Goal: Transaction & Acquisition: Register for event/course

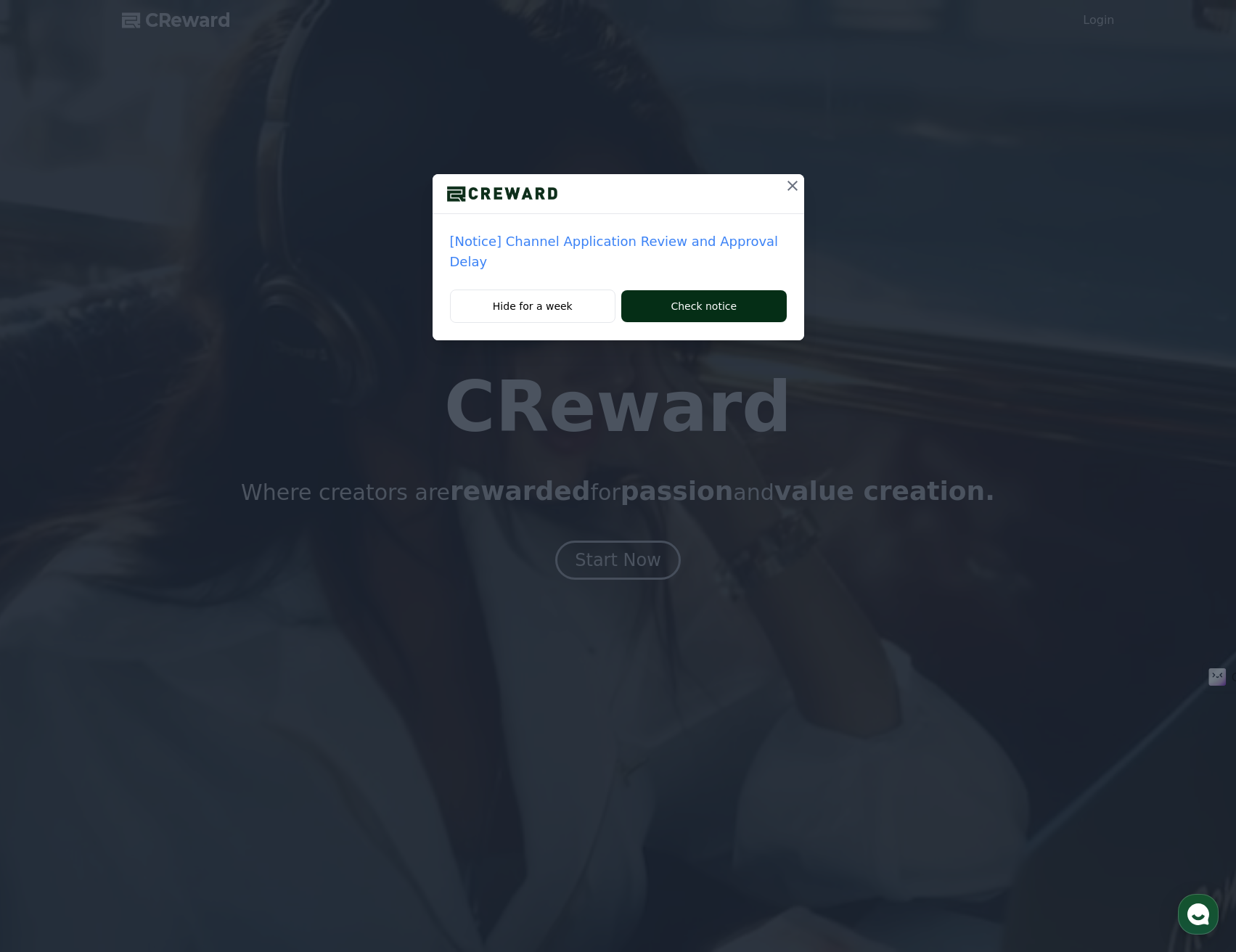
click at [675, 290] on button "Check notice" at bounding box center [704, 305] width 165 height 32
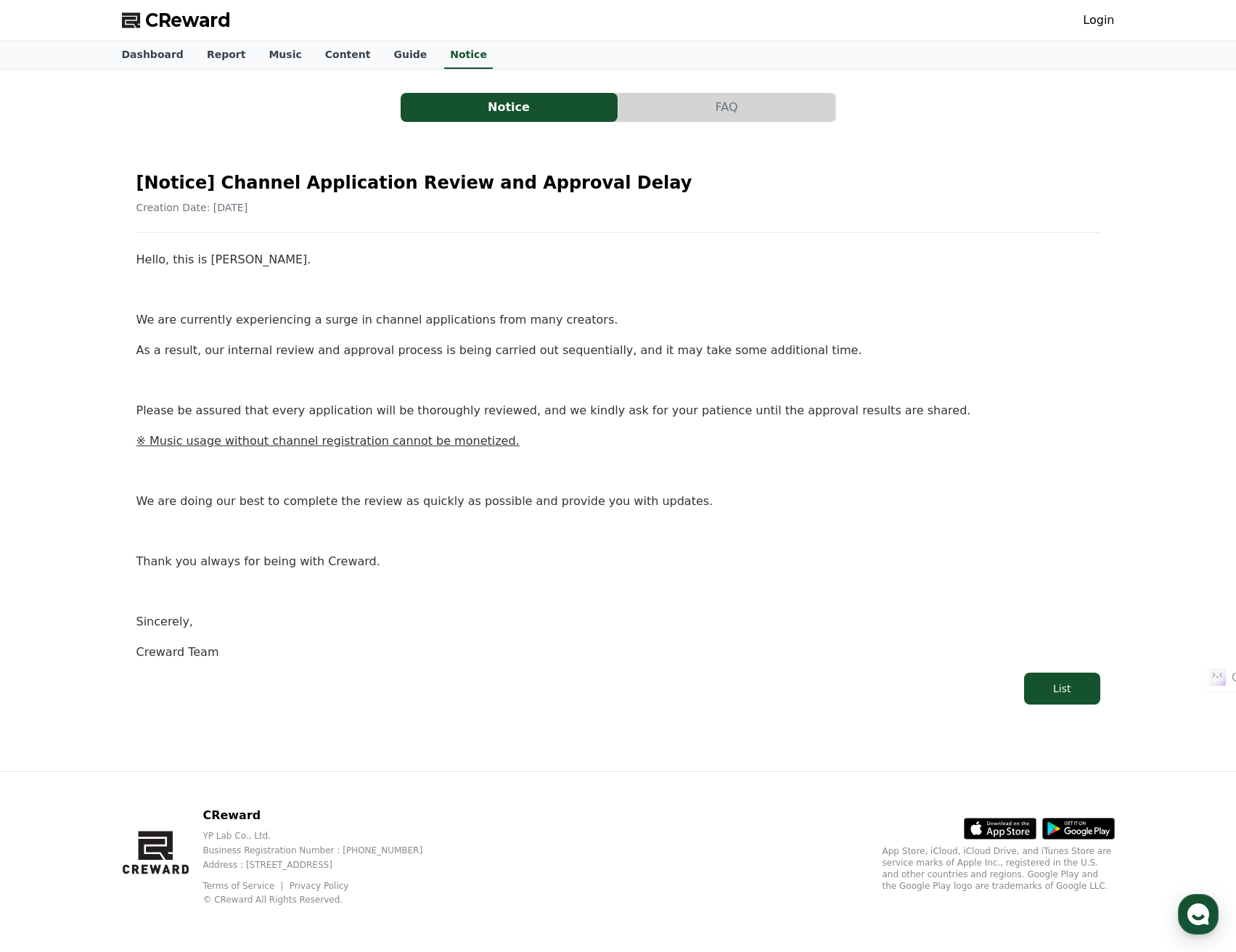
click at [165, 17] on span "CReward" at bounding box center [187, 19] width 85 height 23
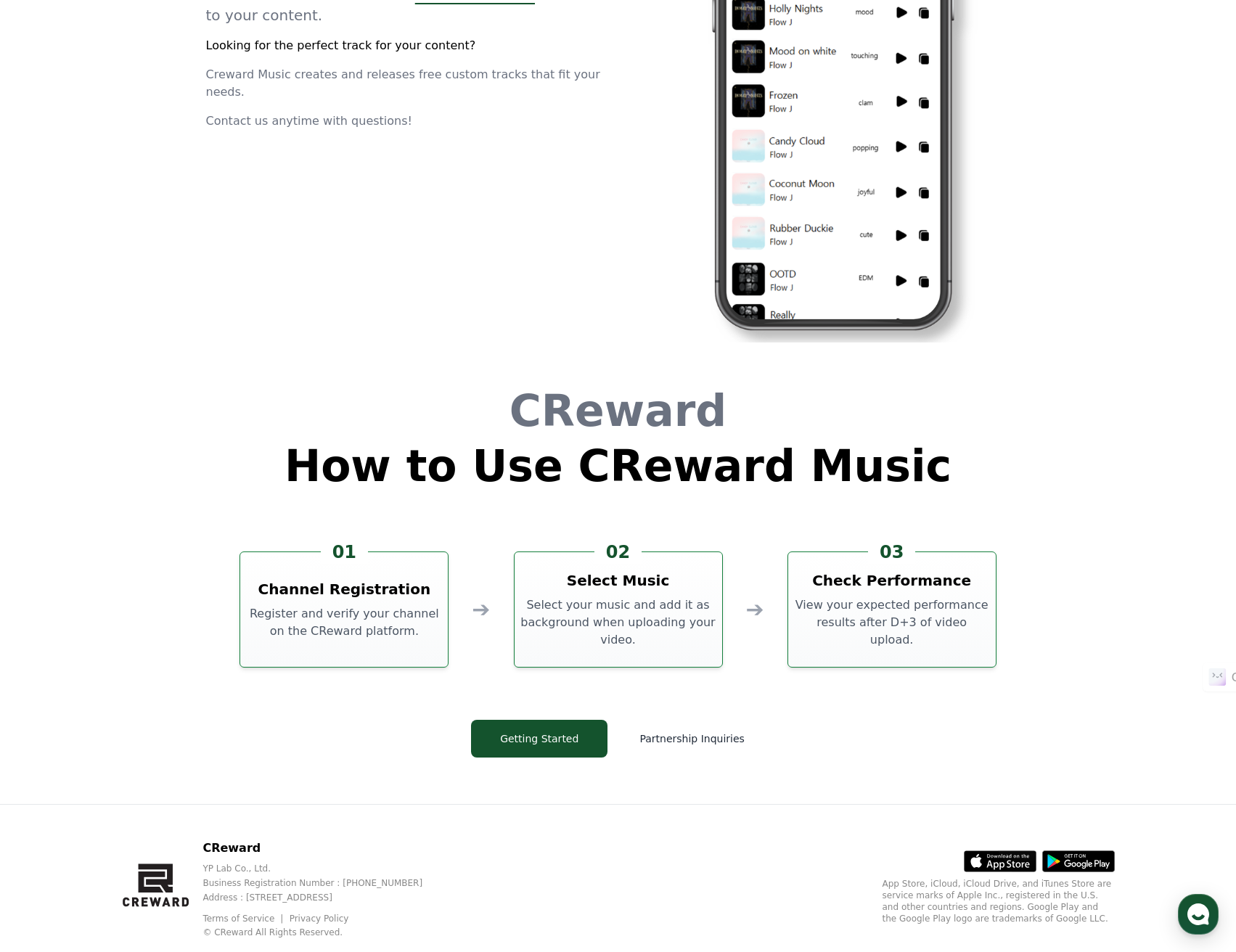
scroll to position [3885, 0]
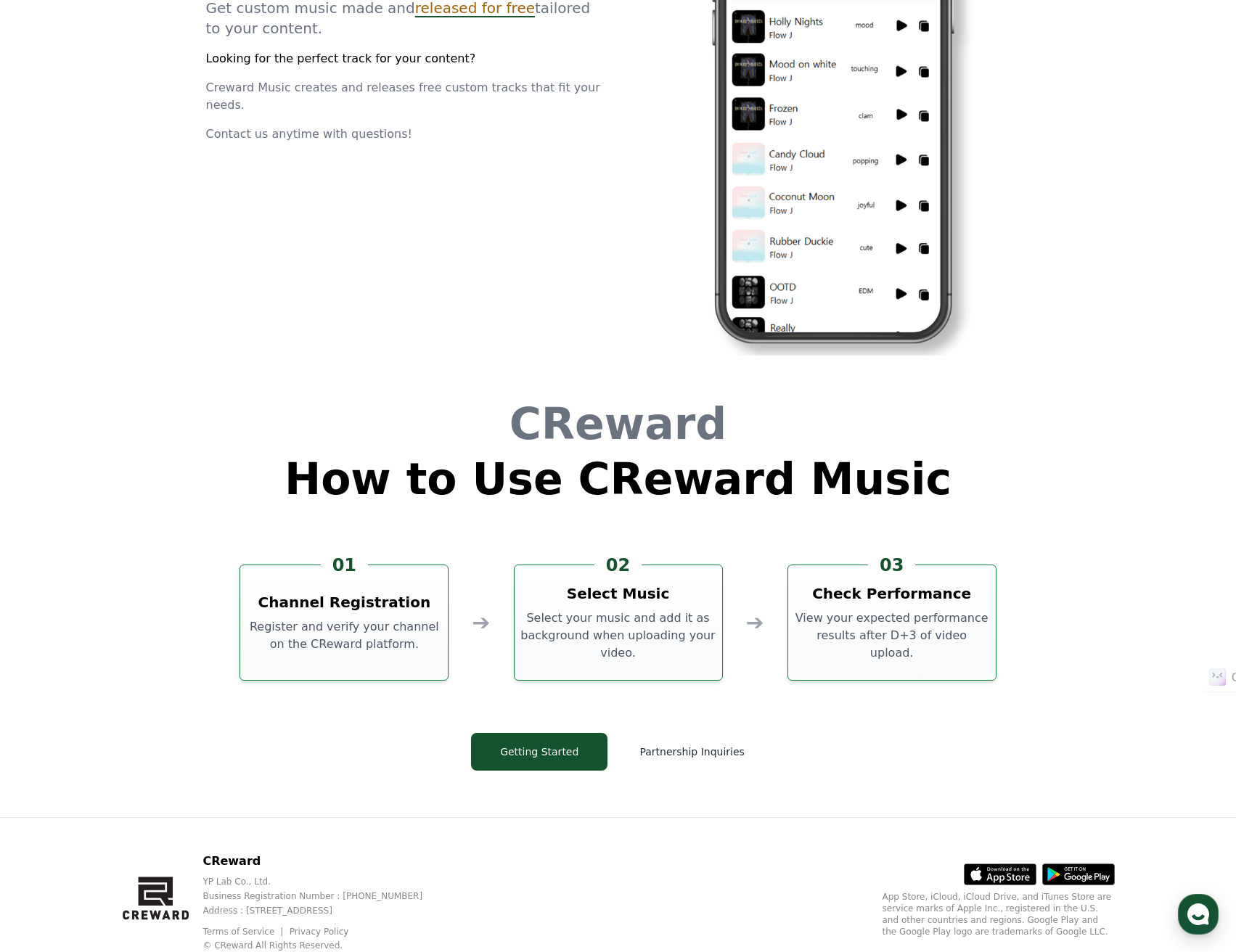
drag, startPoint x: 221, startPoint y: 327, endPoint x: 228, endPoint y: 300, distance: 27.9
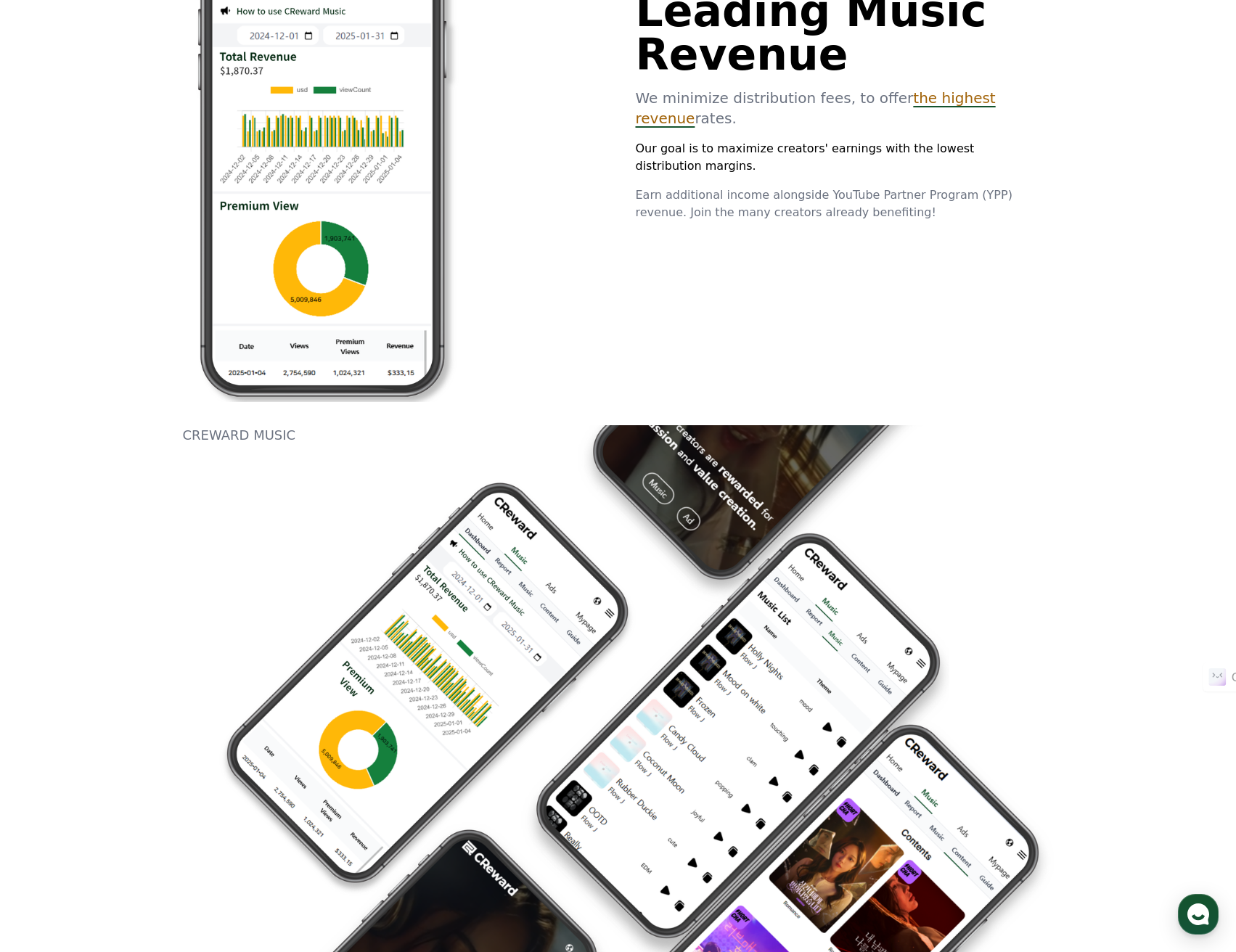
scroll to position [0, 0]
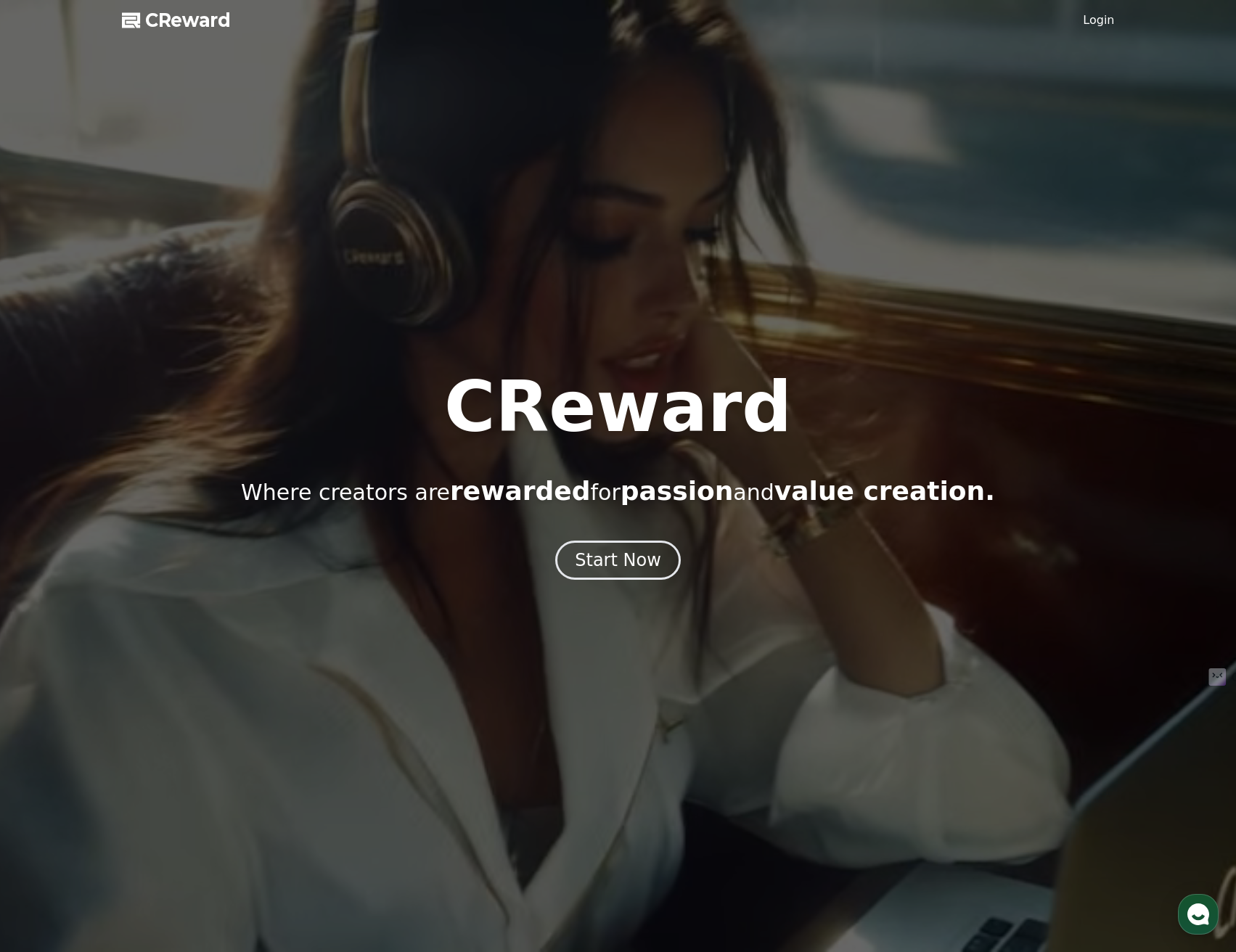
drag, startPoint x: 227, startPoint y: 415, endPoint x: 245, endPoint y: 61, distance: 354.5
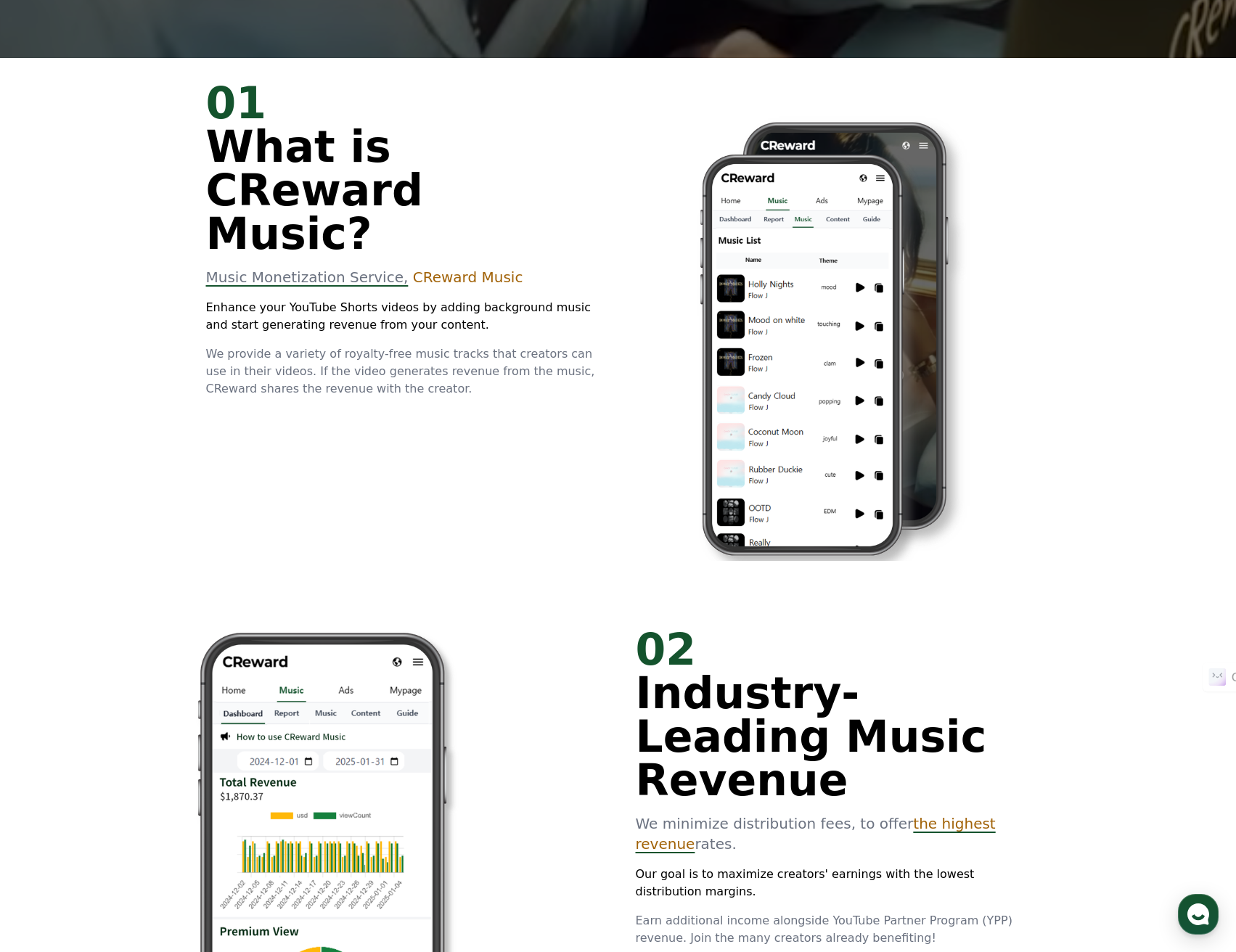
scroll to position [943, 0]
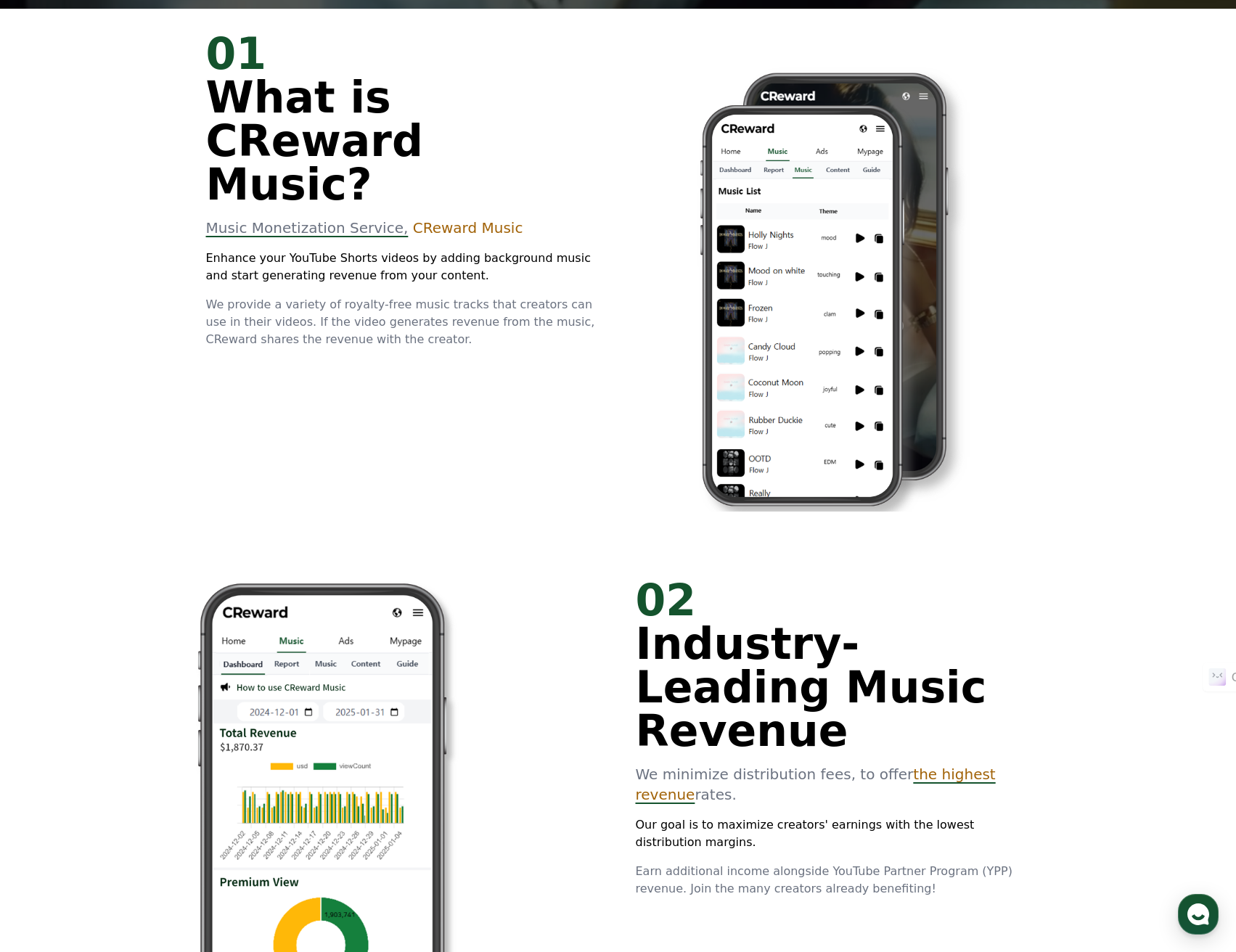
click at [426, 219] on span "CReward Music" at bounding box center [468, 227] width 110 height 17
click at [299, 219] on span "Music Monetization Service," at bounding box center [307, 227] width 203 height 17
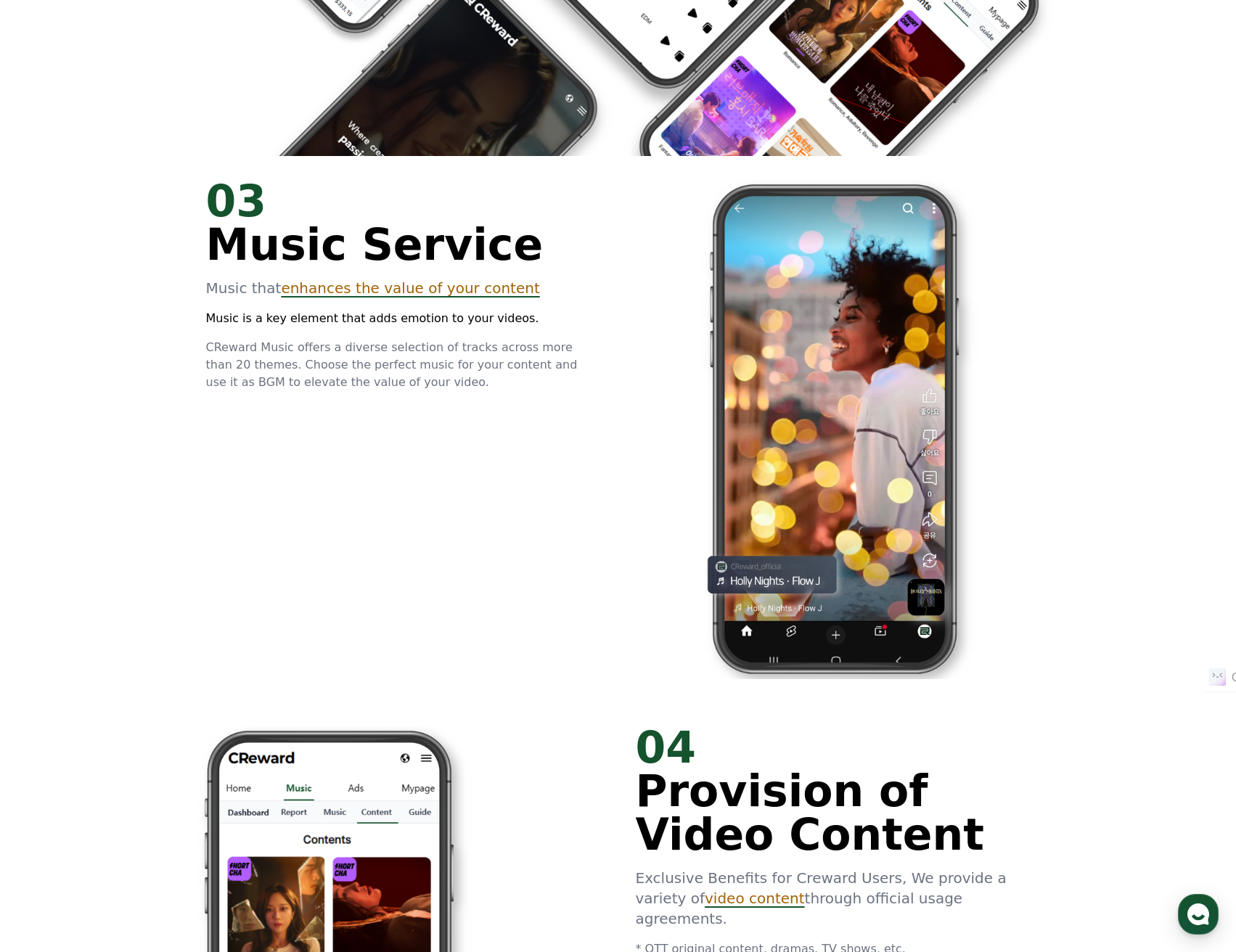
scroll to position [2539, 0]
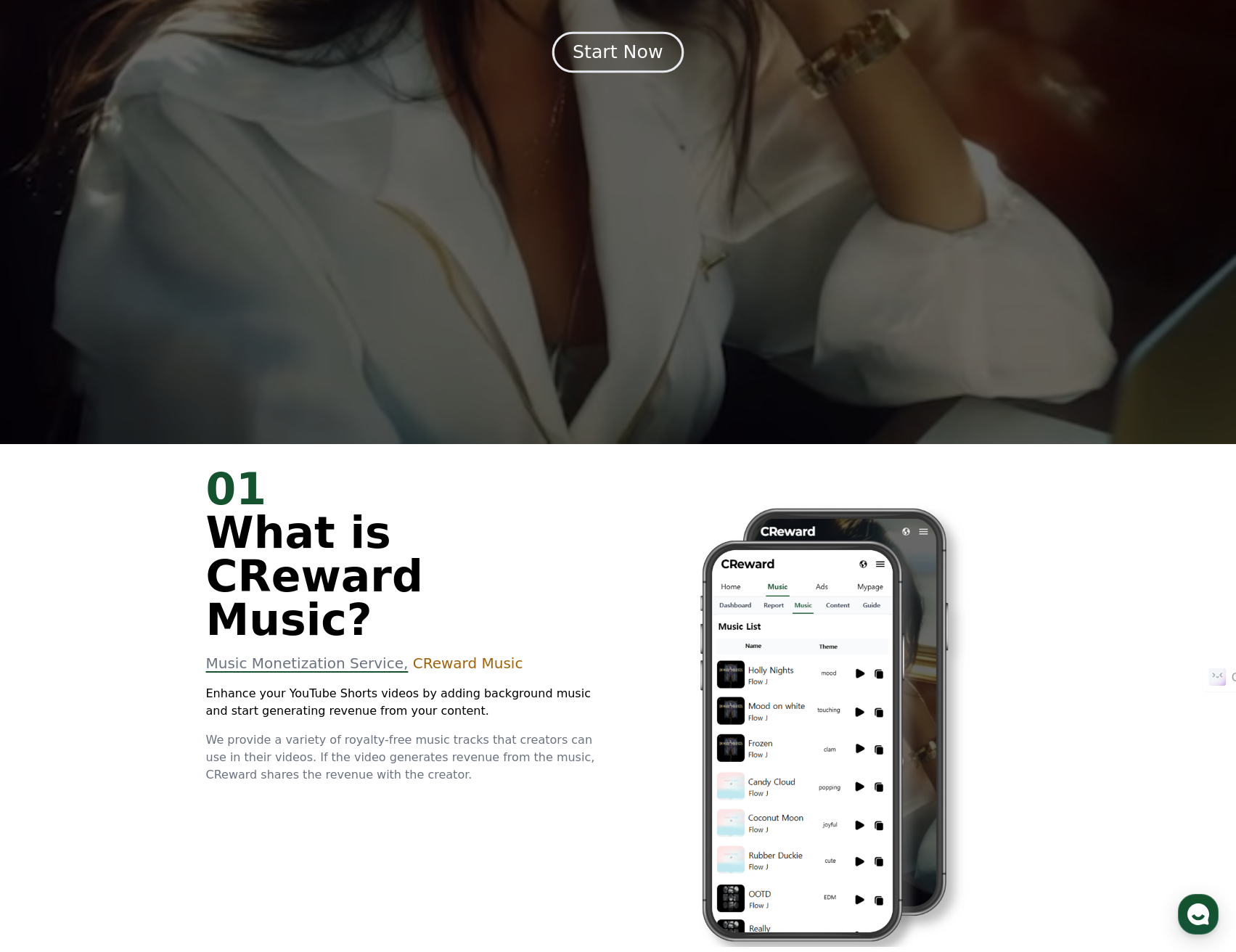
click at [626, 53] on div "Start Now" at bounding box center [618, 52] width 90 height 25
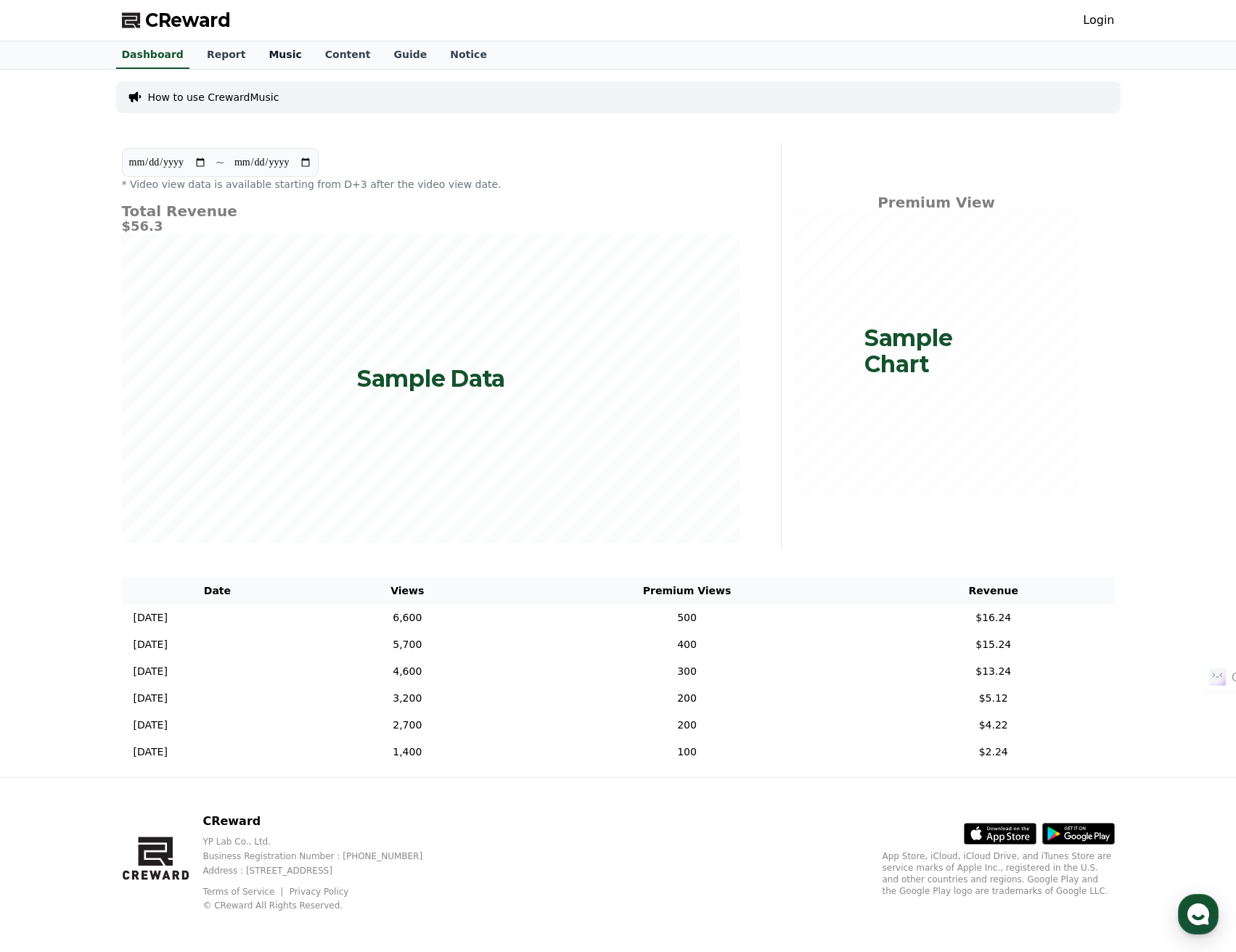
click at [257, 50] on link "Music" at bounding box center [284, 55] width 56 height 28
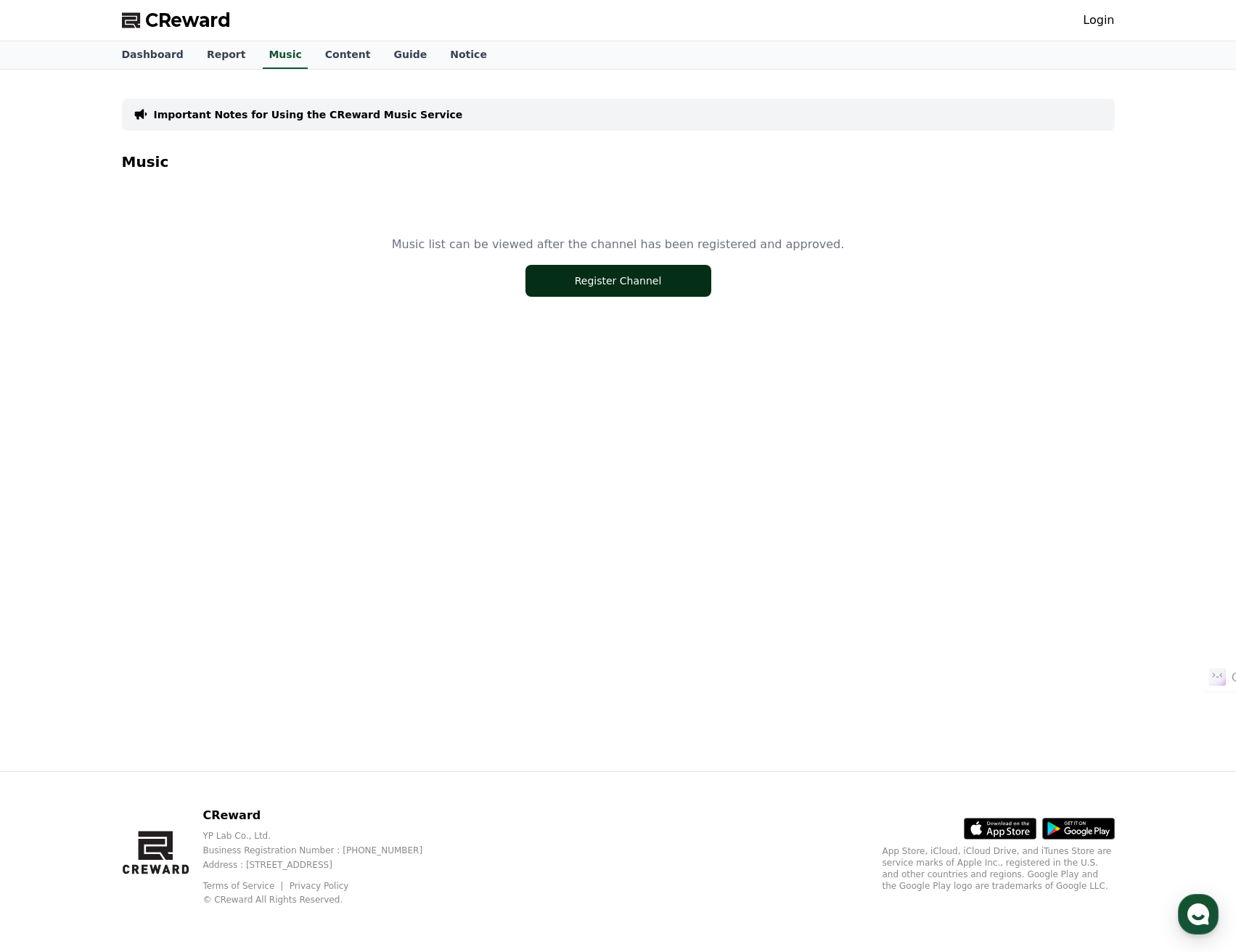
click at [624, 275] on button "Register Channel" at bounding box center [618, 281] width 185 height 32
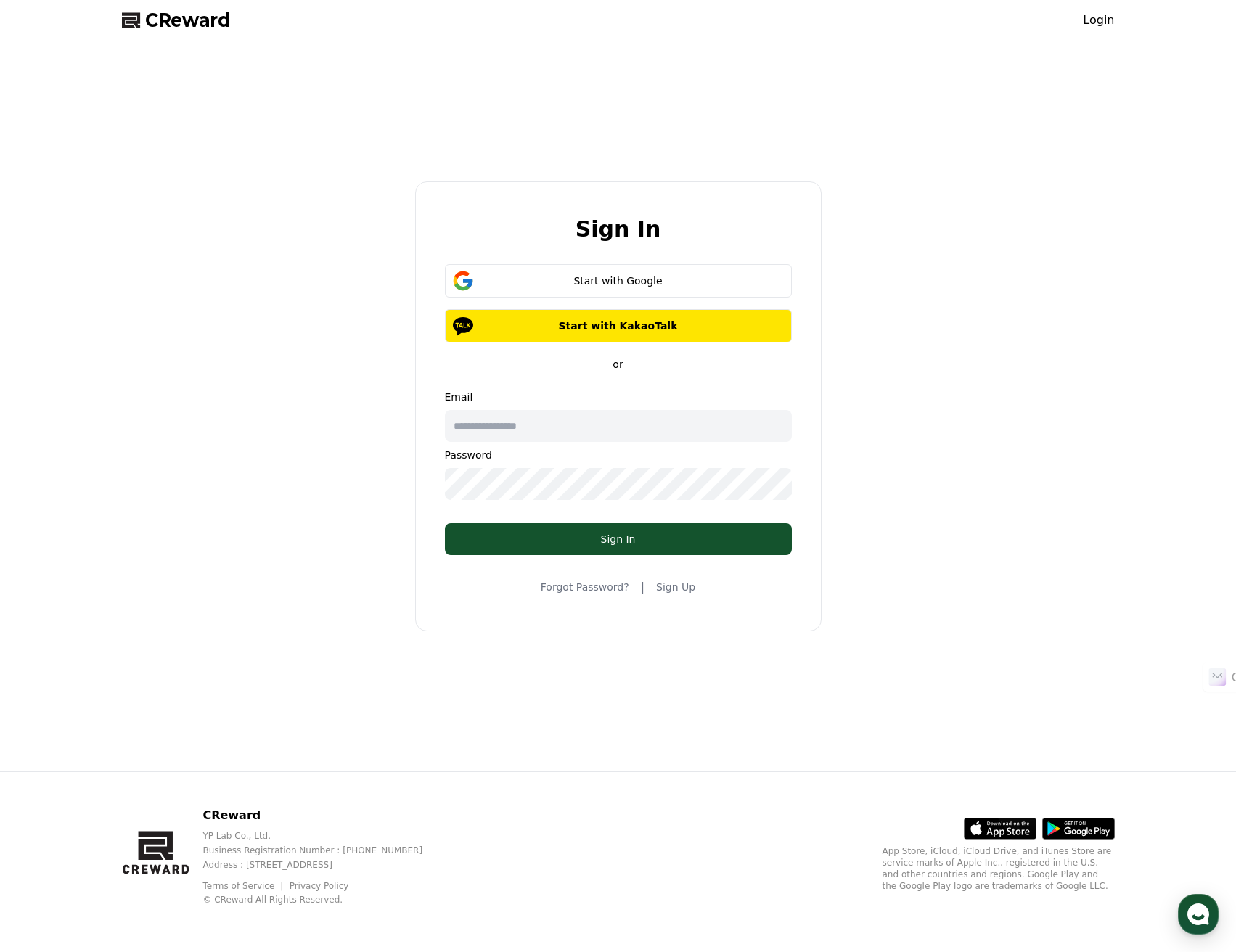
click at [679, 585] on link "Sign Up" at bounding box center [675, 587] width 39 height 15
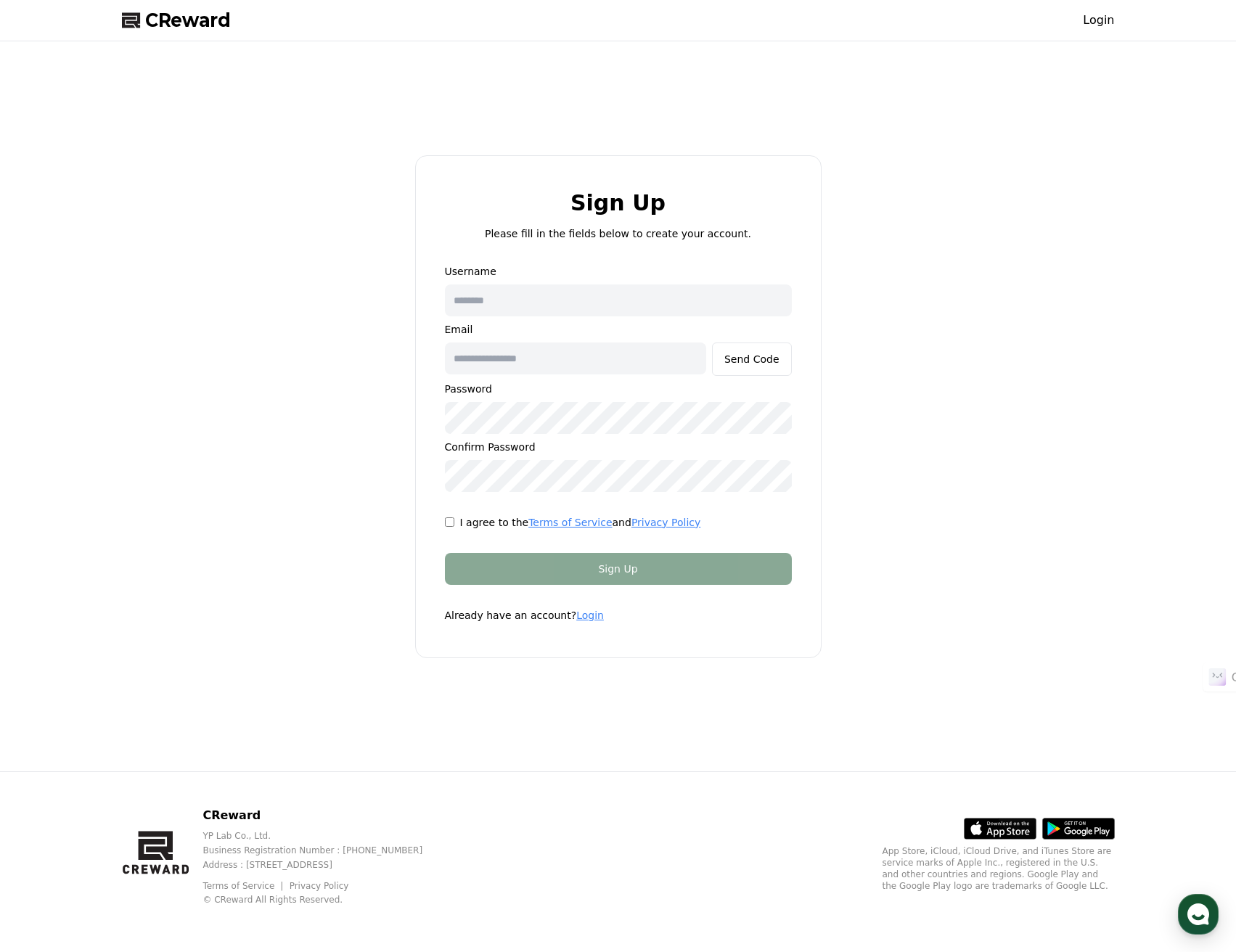
click at [195, 18] on span "CReward" at bounding box center [187, 19] width 85 height 23
